Goal: Download file/media

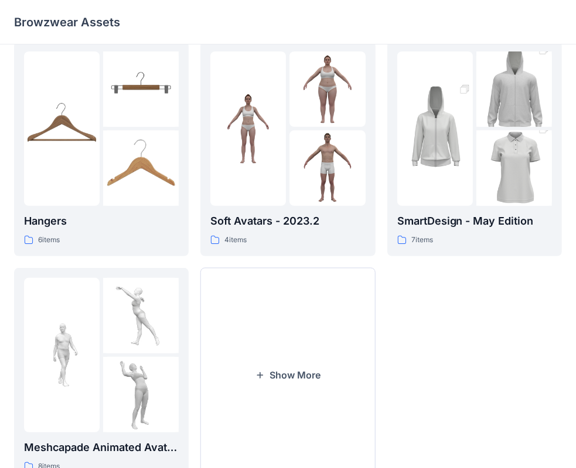
scroll to position [249, 0]
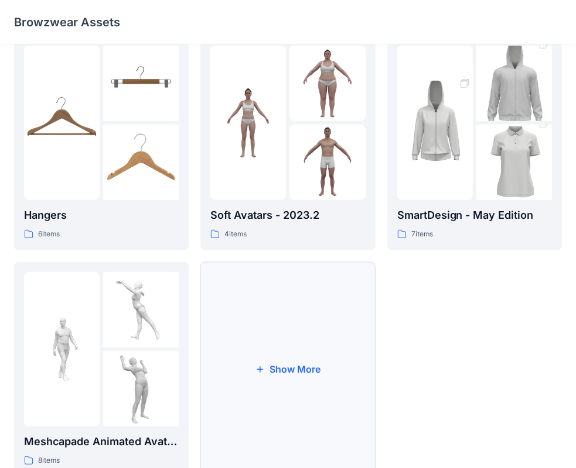
click at [283, 369] on button "Show More" at bounding box center [287, 369] width 174 height 215
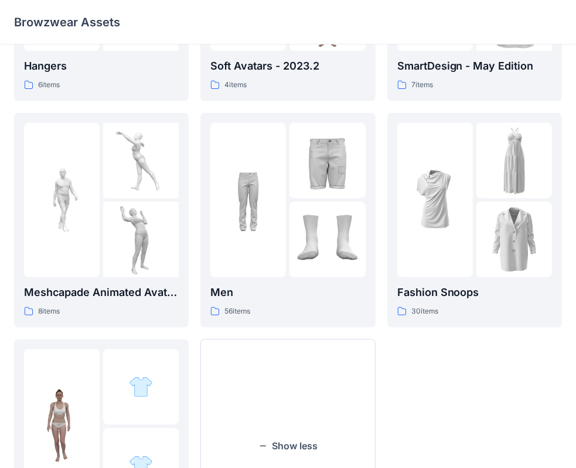
scroll to position [403, 0]
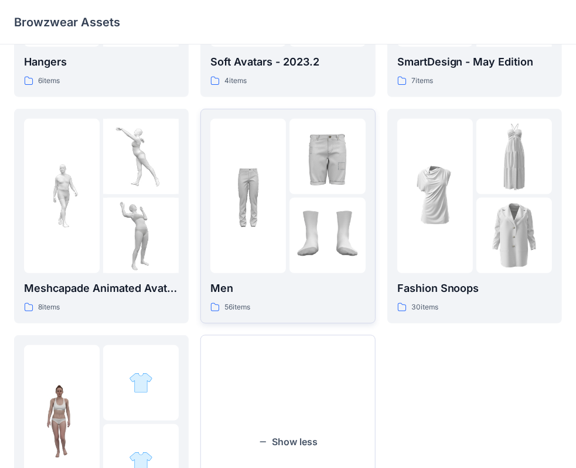
click at [313, 197] on div at bounding box center [327, 196] width 76 height 155
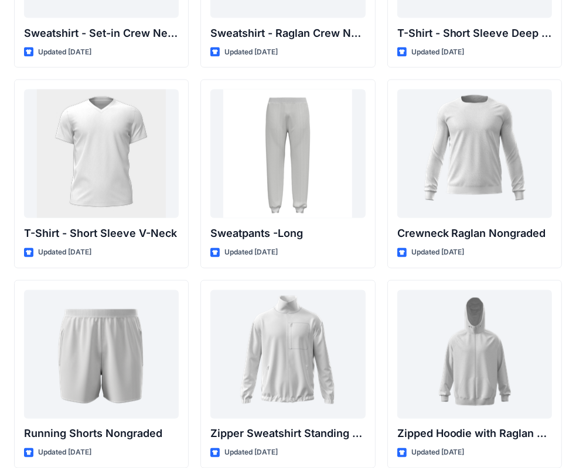
scroll to position [1196, 0]
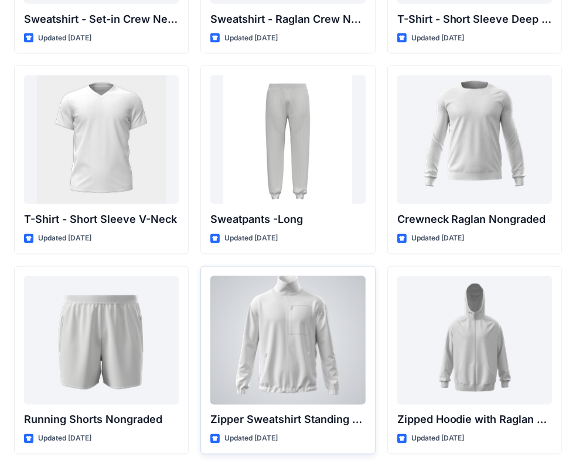
click at [294, 346] on div at bounding box center [287, 340] width 155 height 129
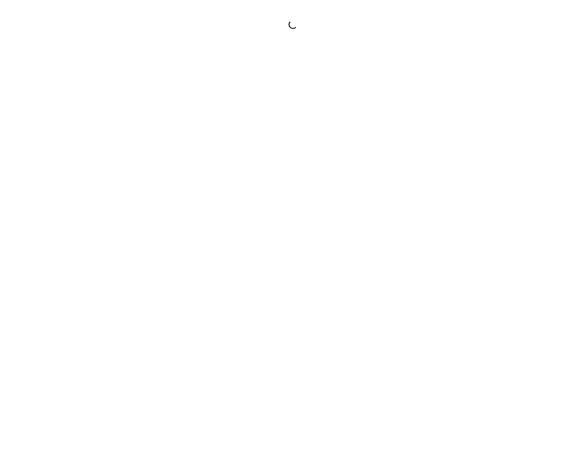
click at [294, 346] on div at bounding box center [293, 234] width 586 height 468
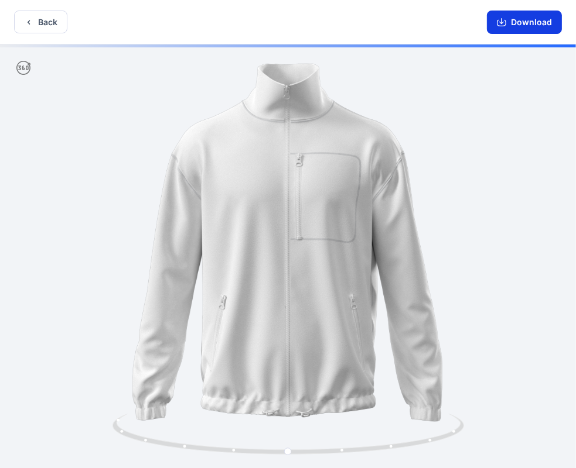
click at [528, 24] on button "Download" at bounding box center [524, 22] width 75 height 23
